Goal: Task Accomplishment & Management: Manage account settings

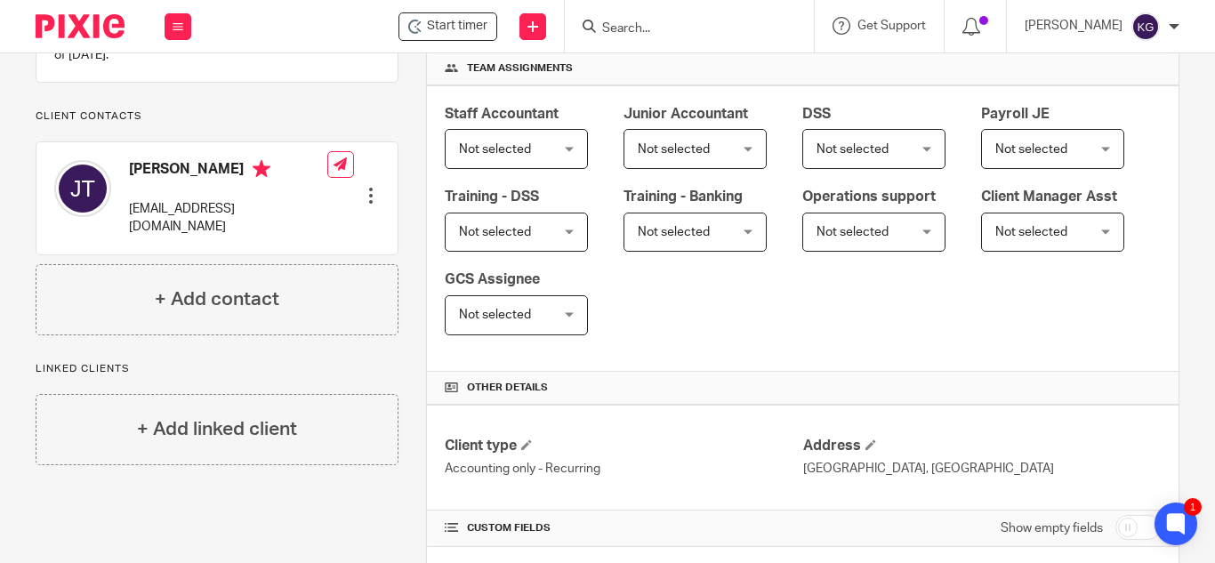
scroll to position [534, 0]
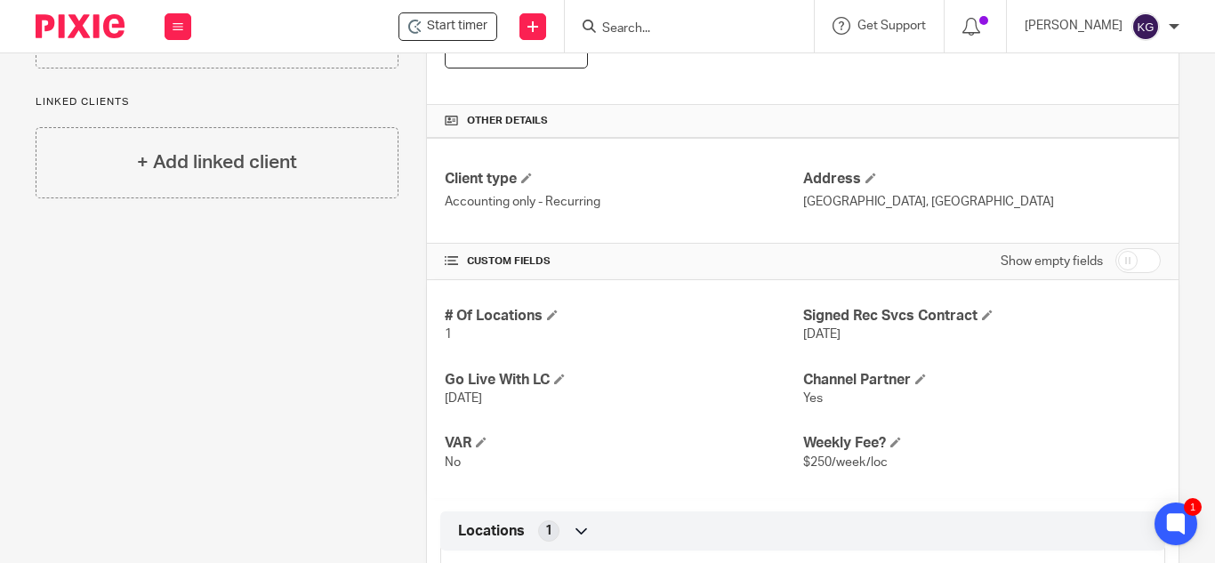
click at [1115, 261] on input "checkbox" at bounding box center [1137, 260] width 45 height 25
checkbox input "true"
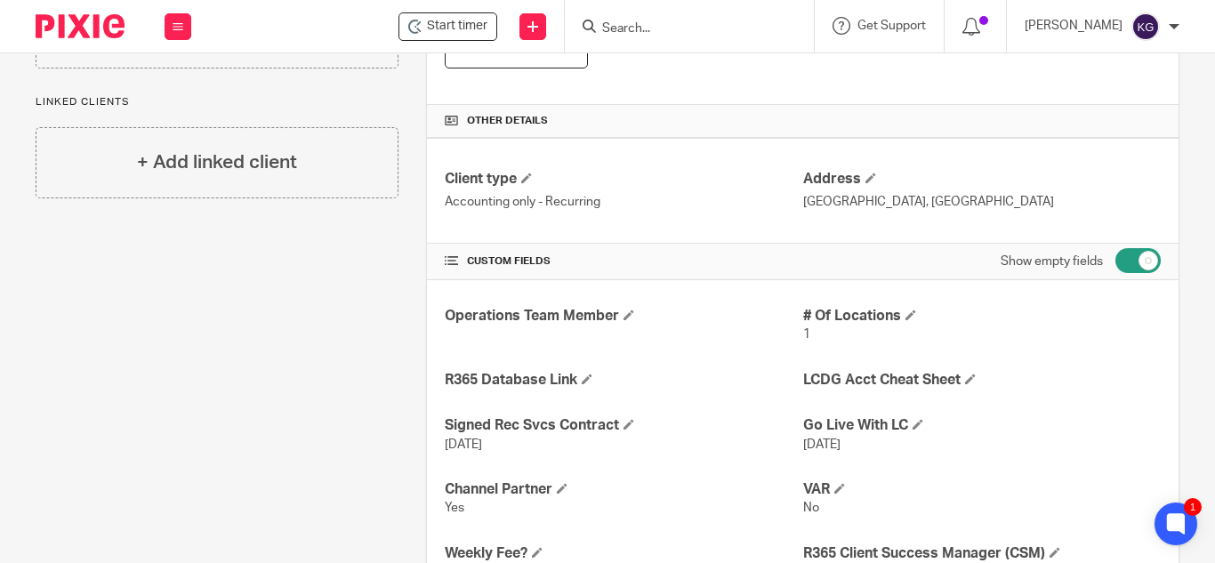
scroll to position [623, 0]
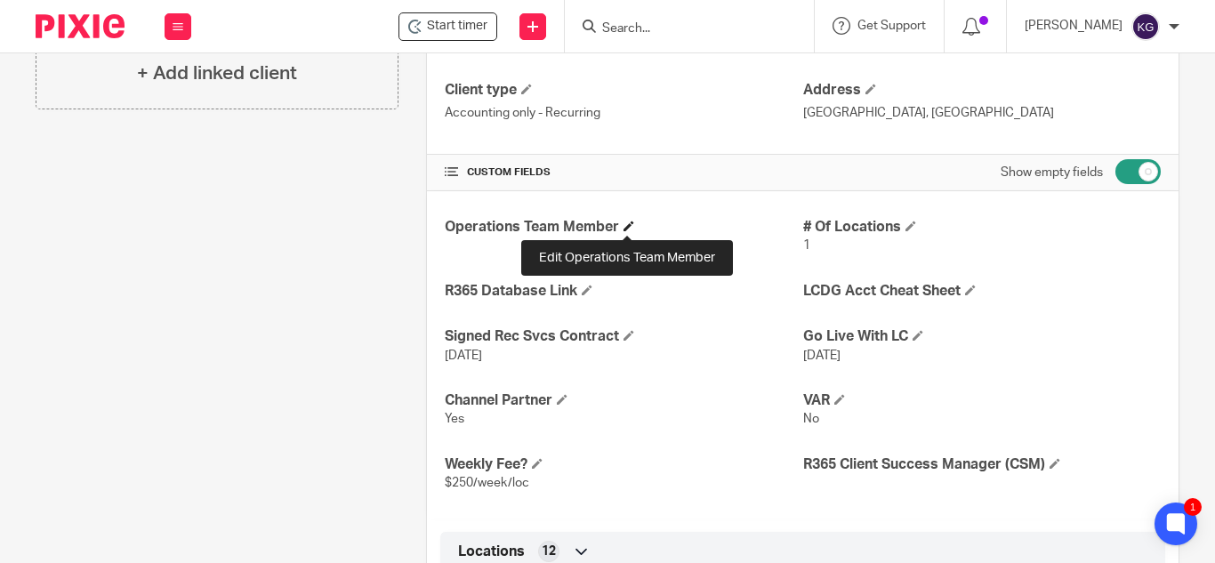
click at [631, 229] on span at bounding box center [628, 226] width 11 height 11
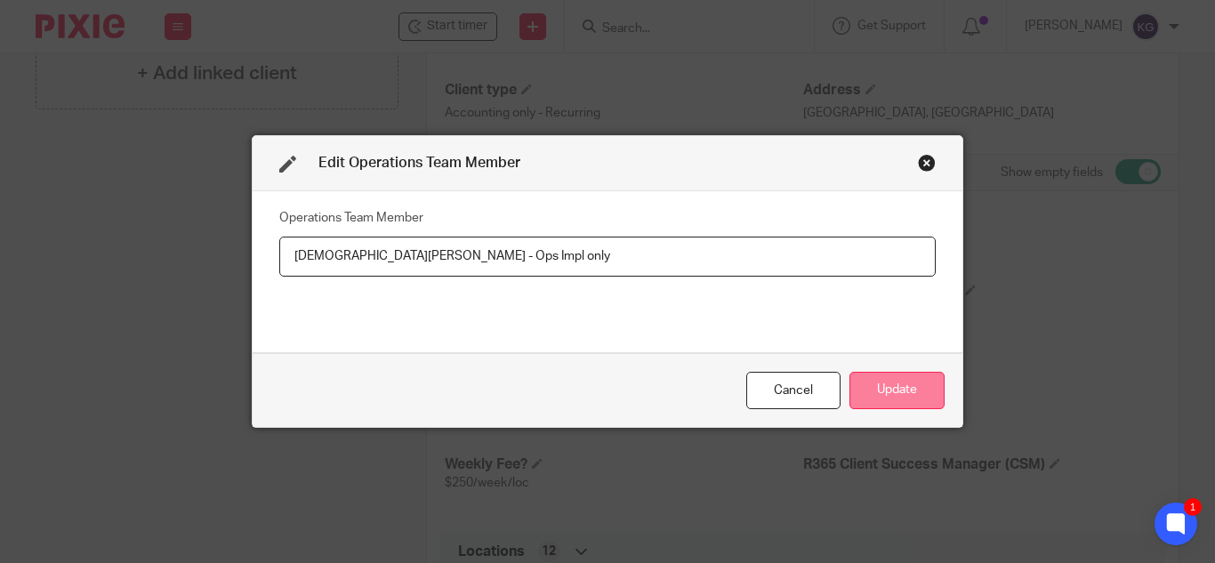
type input "[DEMOGRAPHIC_DATA][PERSON_NAME] - Ops Impl only"
click at [903, 382] on button "Update" at bounding box center [896, 391] width 95 height 38
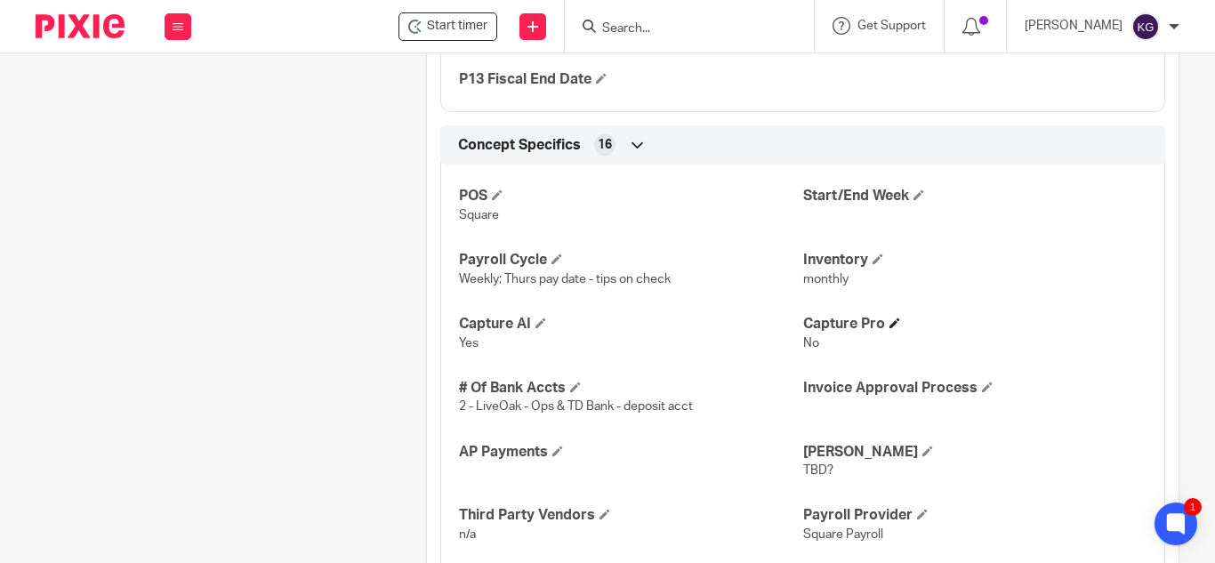
scroll to position [2045, 0]
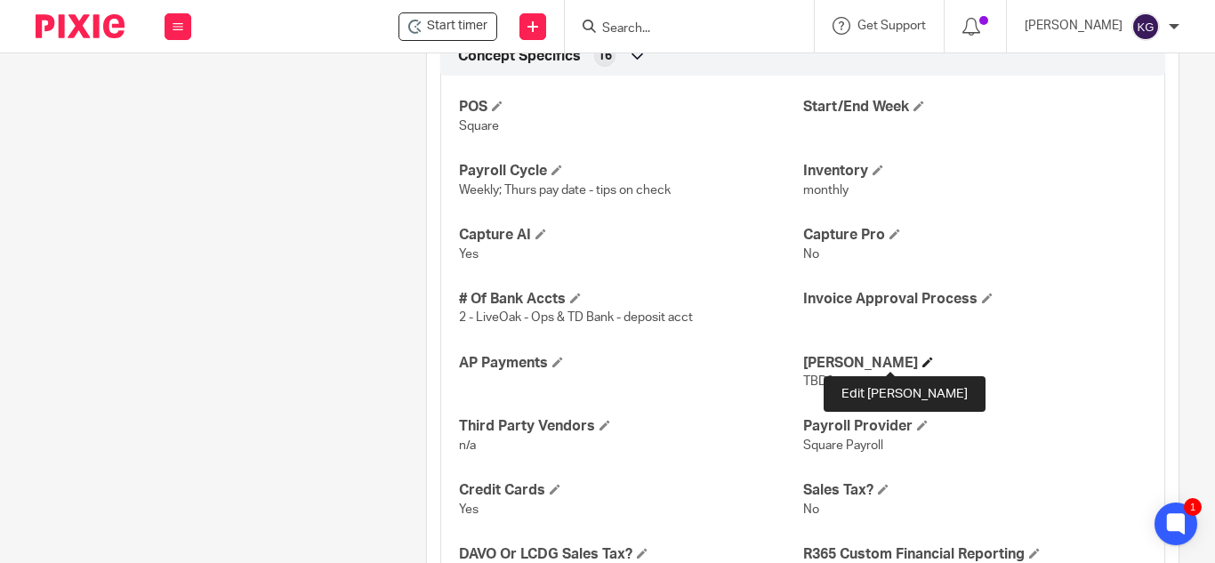
click at [922, 358] on span at bounding box center [927, 362] width 11 height 11
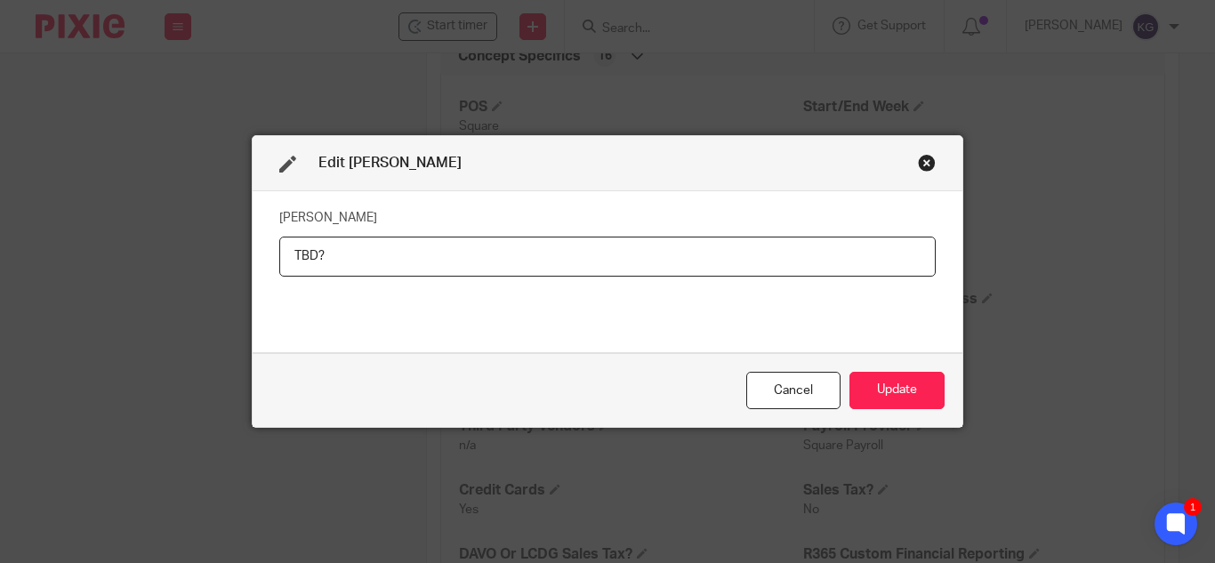
drag, startPoint x: 330, startPoint y: 257, endPoint x: 206, endPoint y: 210, distance: 132.3
click at [212, 218] on div "Edit [PERSON_NAME] [PERSON_NAME] TBD? Cancel Update" at bounding box center [607, 281] width 1215 height 563
type input "Chef's Warehouse"
click at [872, 381] on button "Update" at bounding box center [896, 391] width 95 height 38
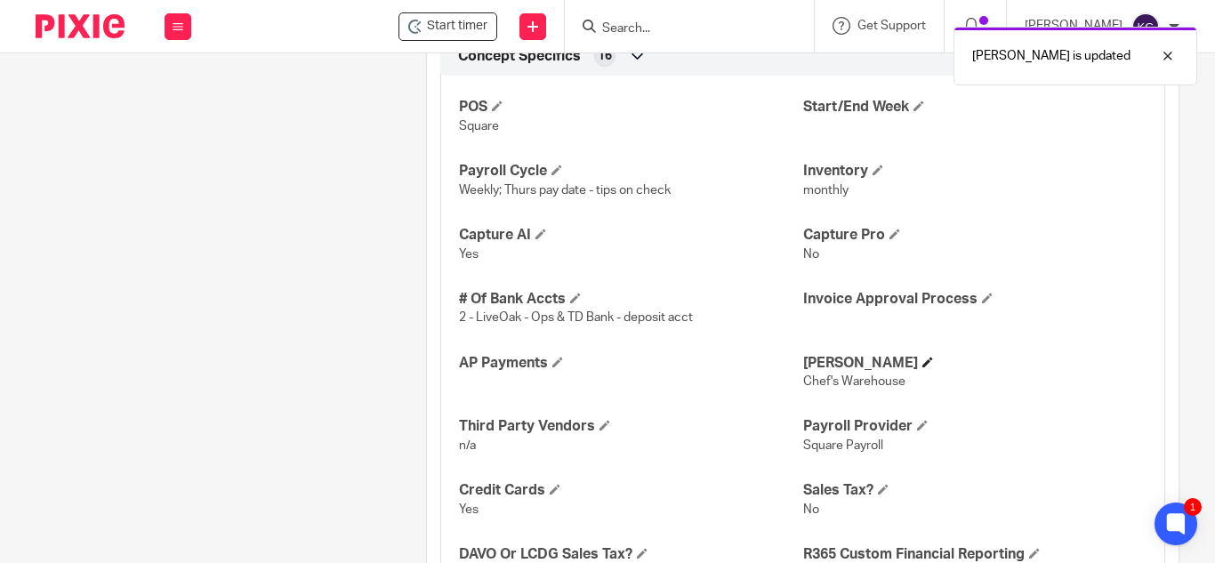
scroll to position [2134, 0]
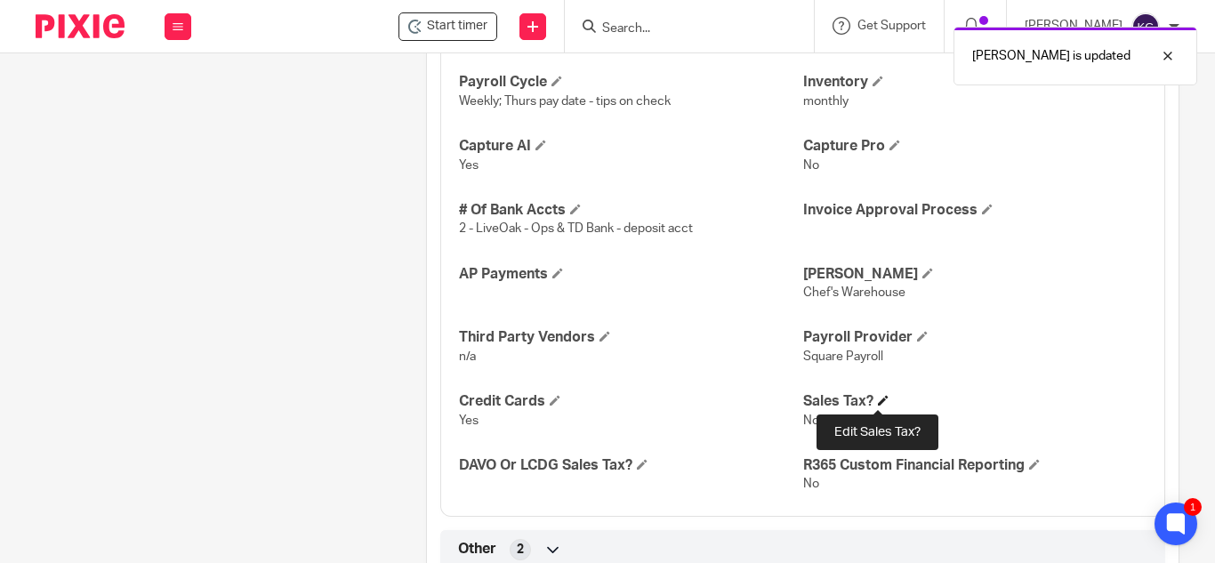
click at [878, 399] on span at bounding box center [883, 400] width 11 height 11
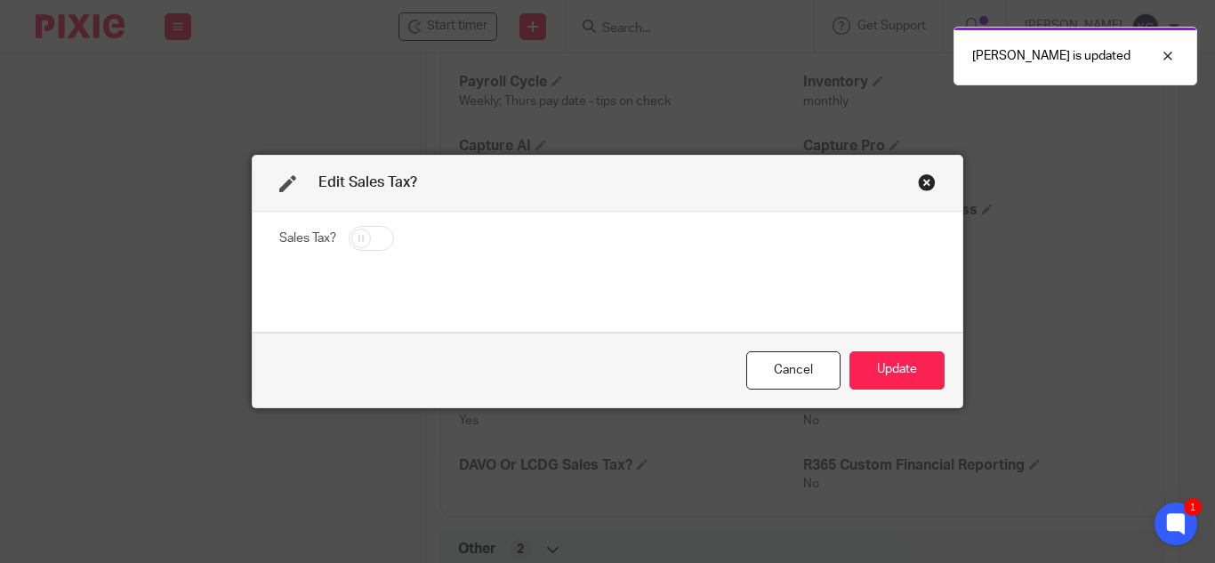
click at [369, 230] on input "checkbox" at bounding box center [371, 238] width 45 height 25
checkbox input "true"
click at [884, 353] on button "Update" at bounding box center [896, 370] width 95 height 38
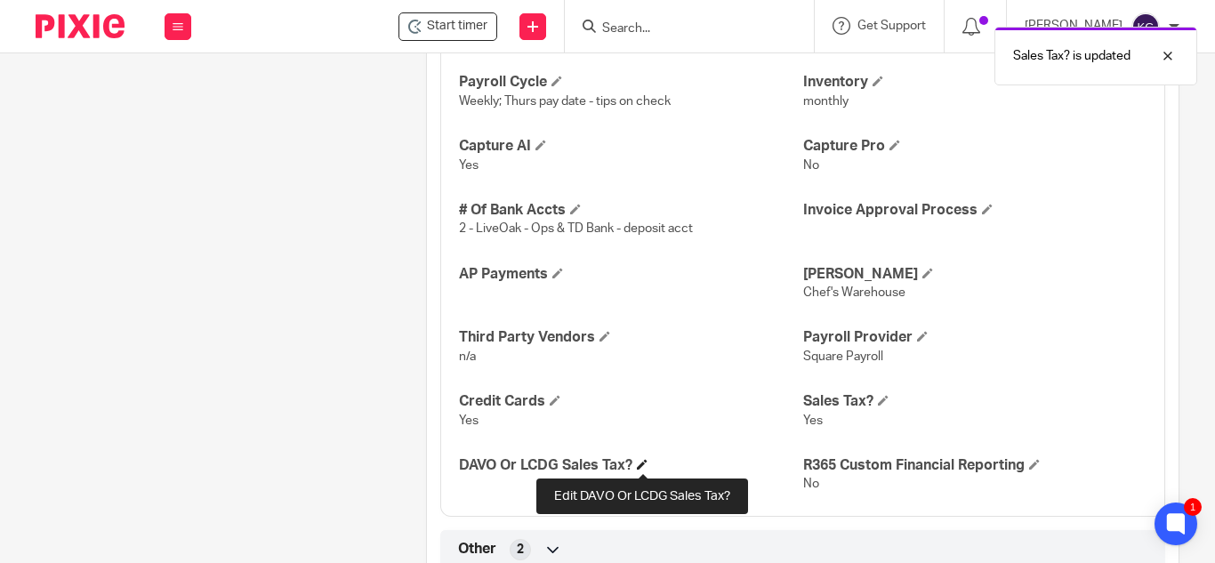
click at [640, 462] on span at bounding box center [642, 464] width 11 height 11
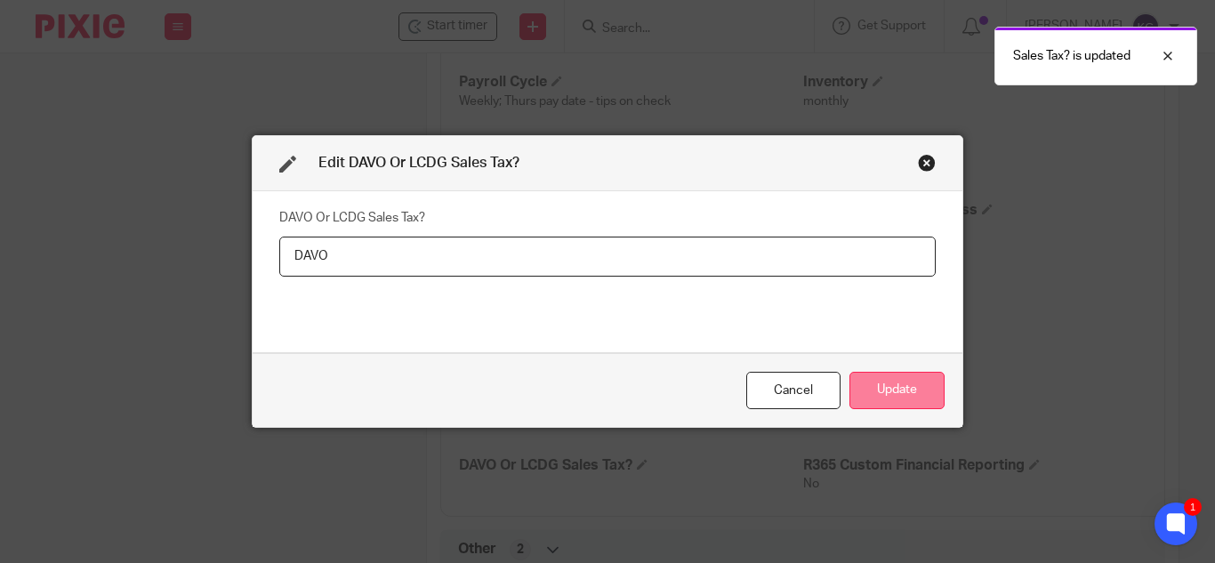
type input "DAVO"
click at [864, 372] on button "Update" at bounding box center [896, 391] width 95 height 38
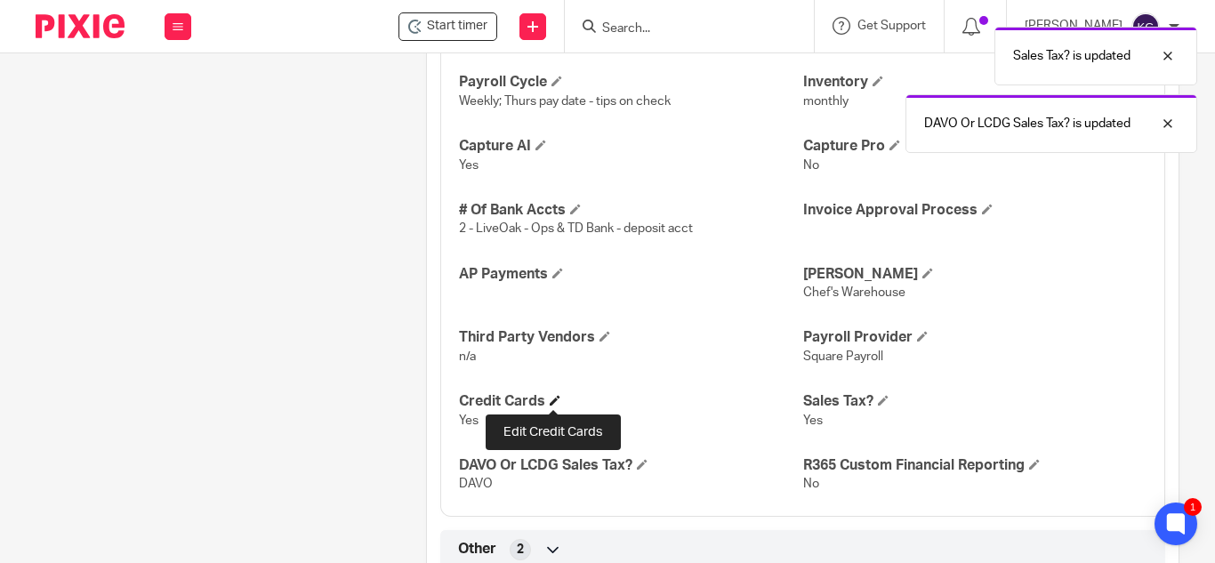
click at [550, 398] on span at bounding box center [555, 400] width 11 height 11
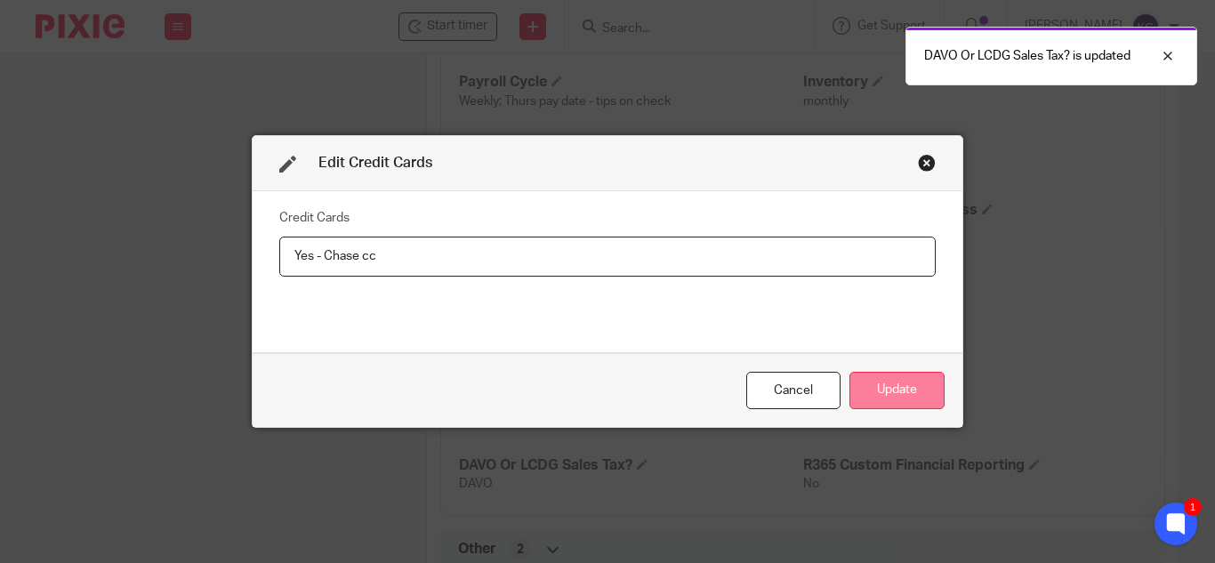
type input "Yes - Chase cc"
click at [895, 382] on button "Update" at bounding box center [896, 391] width 95 height 38
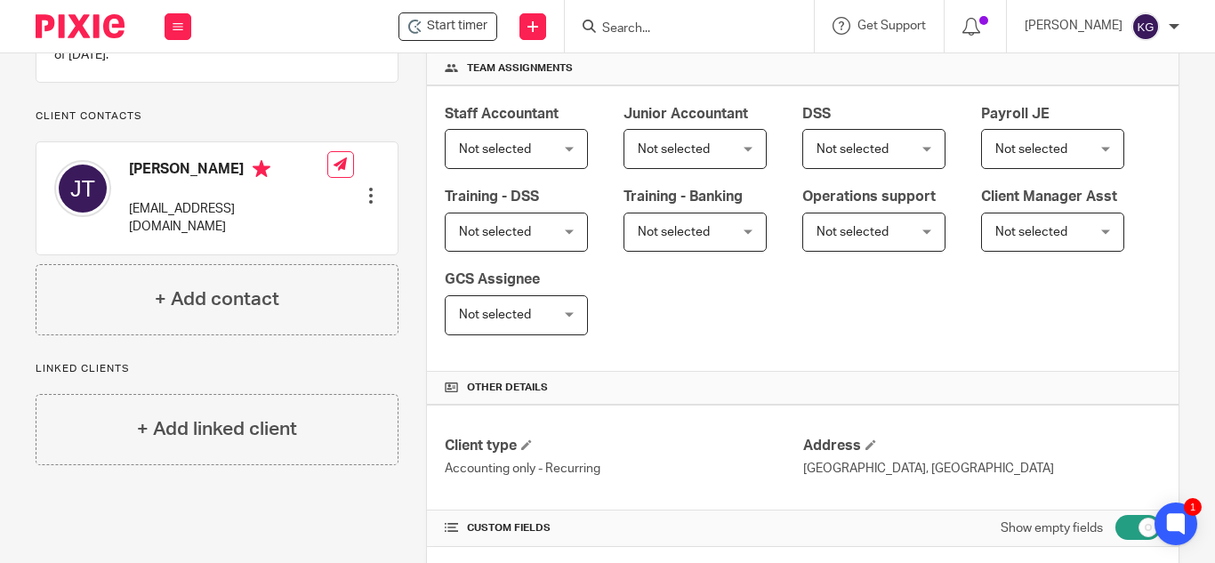
scroll to position [0, 0]
